Goal: Information Seeking & Learning: Learn about a topic

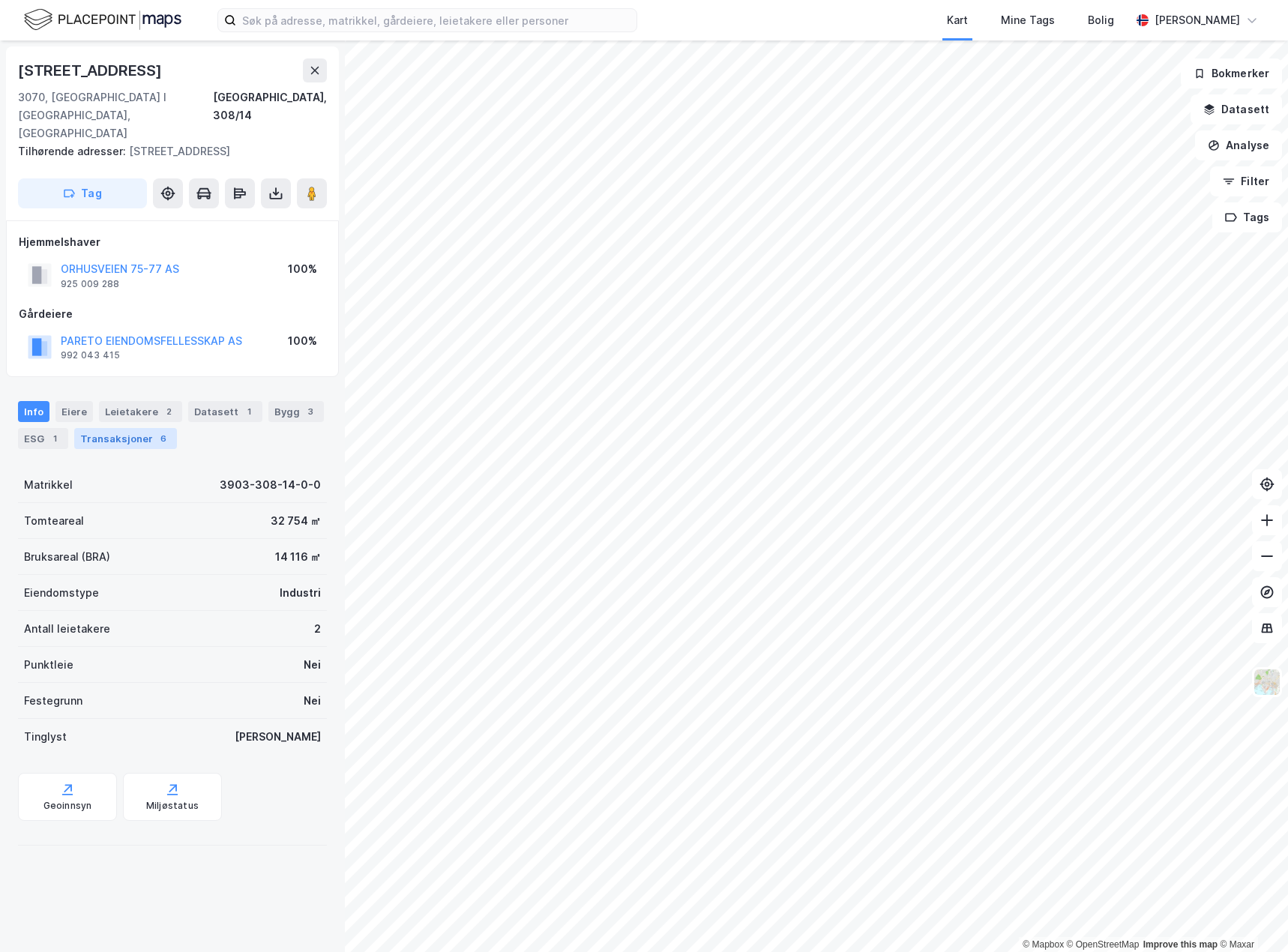
click at [139, 428] on div "Transaksjoner 6" at bounding box center [125, 438] width 103 height 21
